Goal: Transaction & Acquisition: Purchase product/service

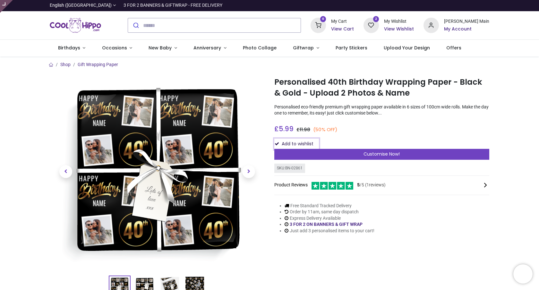
click at [301, 144] on button "Add to wishlist" at bounding box center [296, 144] width 45 height 11
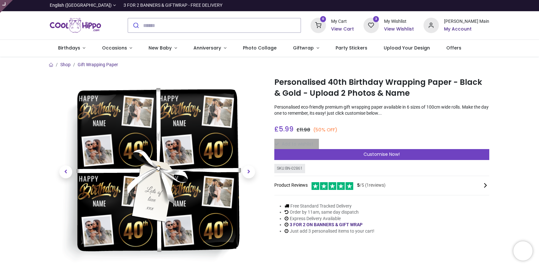
click at [306, 144] on div "Add to wishlist" at bounding box center [381, 144] width 215 height 11
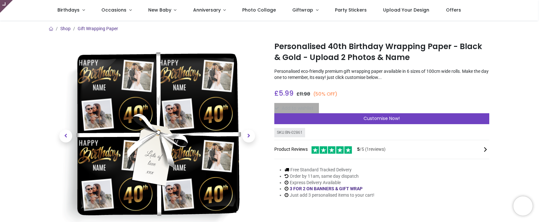
scroll to position [5, 0]
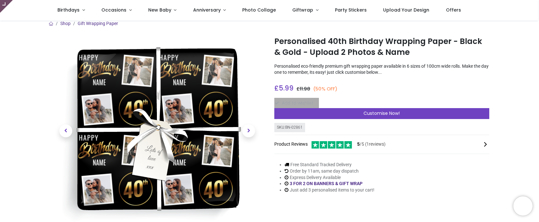
click at [329, 100] on div "Add to wishlist" at bounding box center [381, 103] width 215 height 11
click at [307, 102] on div "Add to wishlist" at bounding box center [381, 103] width 215 height 11
click at [302, 104] on div "Add to wishlist" at bounding box center [381, 103] width 215 height 11
click at [296, 103] on div "Add to wishlist" at bounding box center [381, 103] width 215 height 11
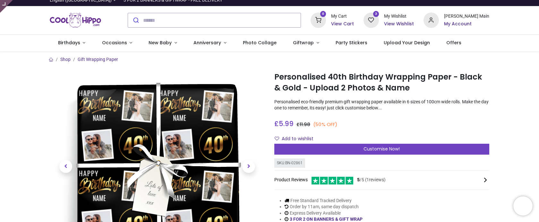
scroll to position [0, 0]
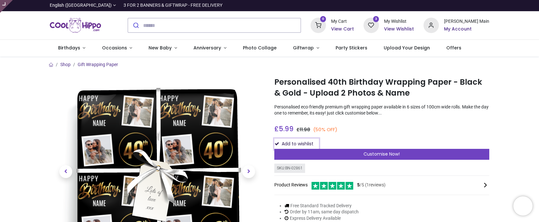
click at [294, 142] on button "Add to wishlist" at bounding box center [296, 144] width 45 height 11
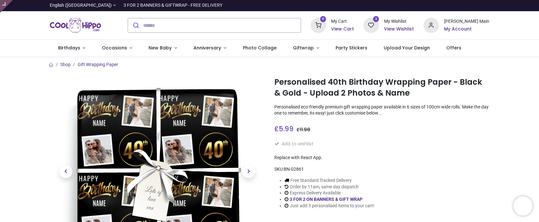
type input "**********"
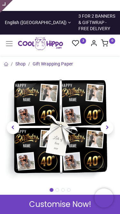
click at [108, 121] on span "Next" at bounding box center [107, 127] width 13 height 13
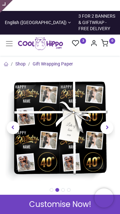
click at [107, 121] on span "Next" at bounding box center [107, 127] width 13 height 13
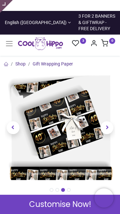
click at [64, 106] on img at bounding box center [60, 127] width 111 height 111
click at [56, 99] on img at bounding box center [60, 127] width 111 height 111
click at [43, 89] on img at bounding box center [60, 127] width 111 height 111
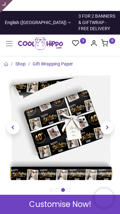
click at [84, 98] on img at bounding box center [60, 127] width 111 height 111
click at [13, 122] on span "Previous" at bounding box center [13, 127] width 13 height 13
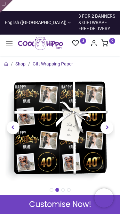
click at [65, 118] on img at bounding box center [60, 127] width 111 height 111
click at [15, 121] on span "Previous" at bounding box center [13, 127] width 13 height 13
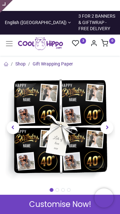
click at [66, 120] on img at bounding box center [60, 127] width 111 height 111
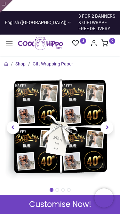
click at [66, 120] on img at bounding box center [60, 127] width 111 height 111
click at [105, 123] on span "Next" at bounding box center [107, 127] width 13 height 13
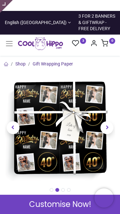
click at [105, 123] on span "Next" at bounding box center [107, 127] width 13 height 13
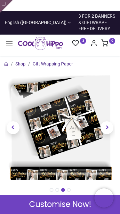
click at [106, 123] on span "Next" at bounding box center [107, 127] width 13 height 13
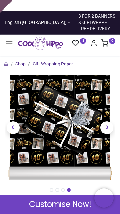
click at [81, 113] on img at bounding box center [60, 127] width 111 height 111
click at [13, 121] on span "Previous" at bounding box center [13, 127] width 13 height 13
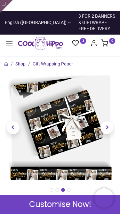
click at [13, 121] on span "Previous" at bounding box center [13, 127] width 13 height 13
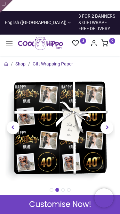
click at [107, 121] on span "Next" at bounding box center [107, 127] width 13 height 13
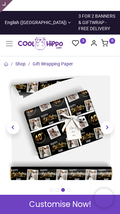
click at [107, 121] on span "Next" at bounding box center [107, 127] width 13 height 13
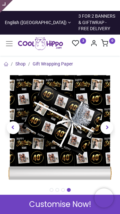
click at [16, 122] on span "Previous" at bounding box center [13, 127] width 13 height 13
